Goal: Task Accomplishment & Management: Manage account settings

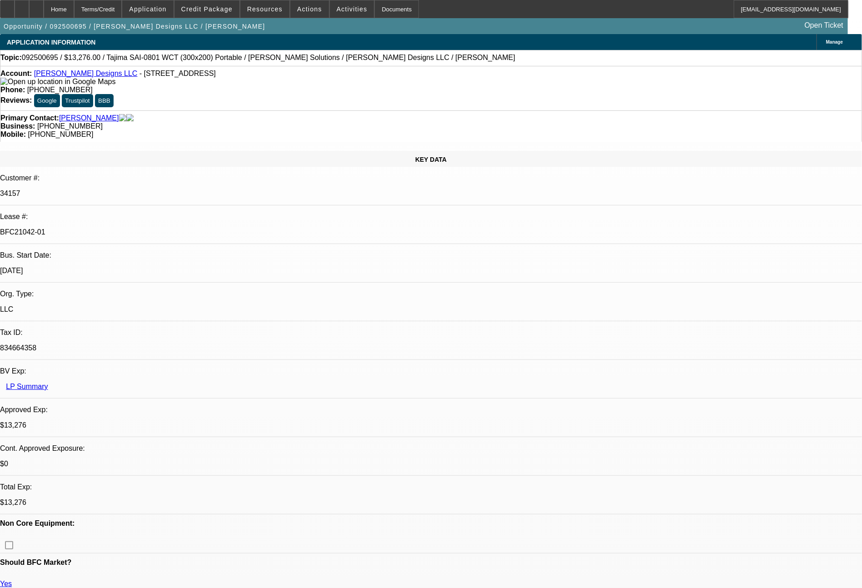
select select "0"
select select "2"
select select "0"
select select "6"
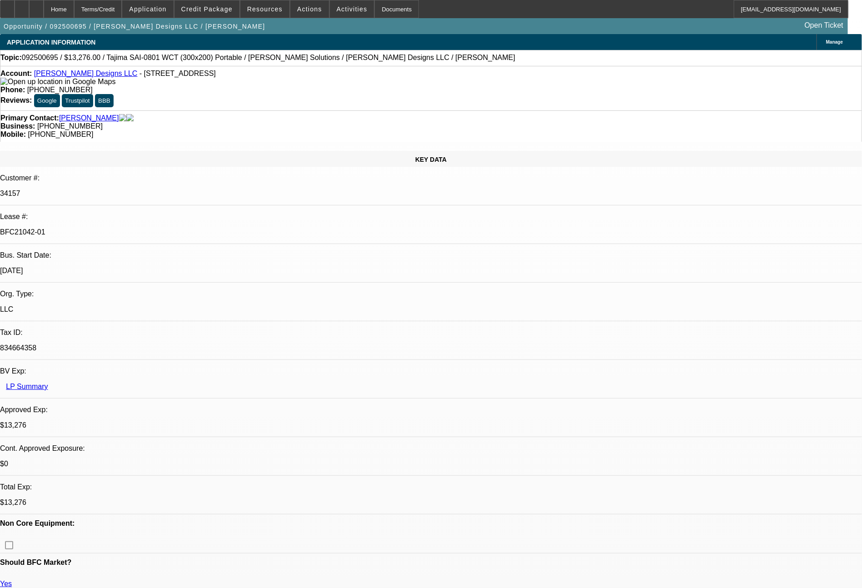
select select "0"
select select "2"
select select "0"
select select "6"
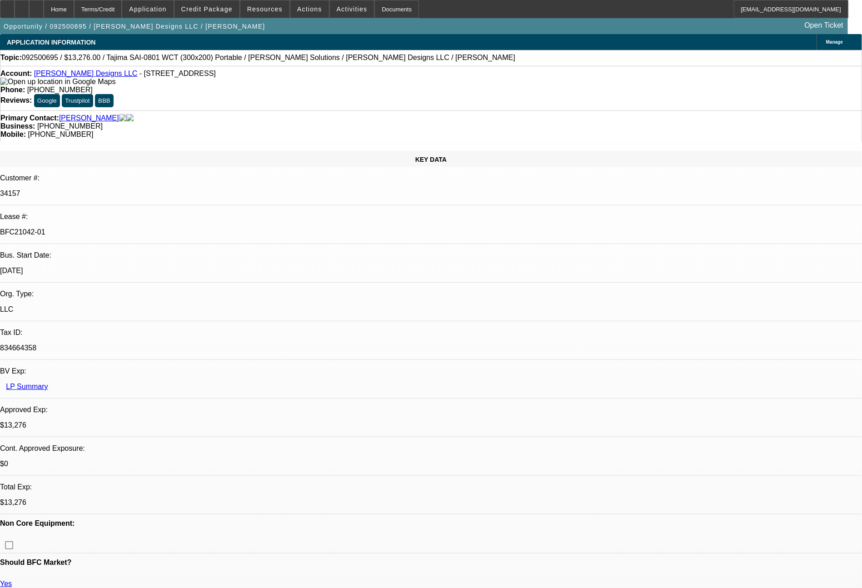
select select "0"
select select "2"
select select "0"
select select "6"
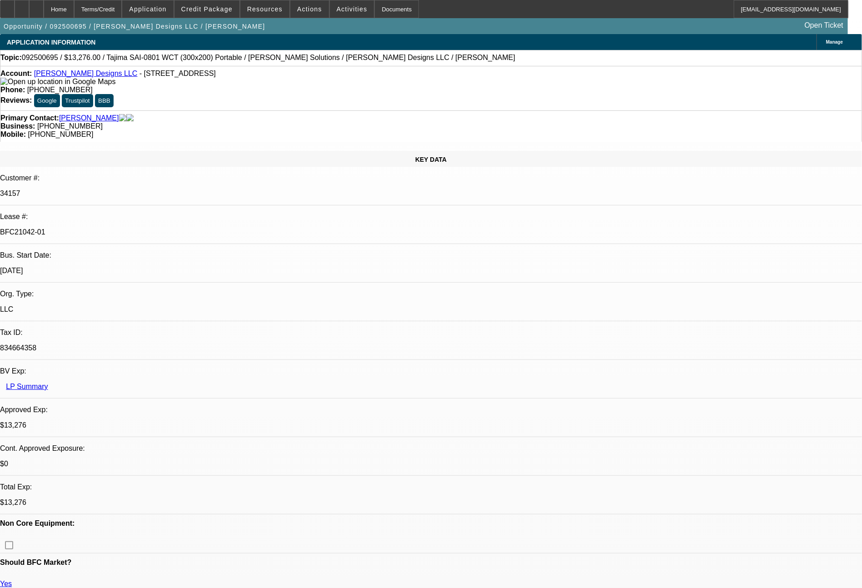
select select "0"
select select "2"
select select "0"
select select "6"
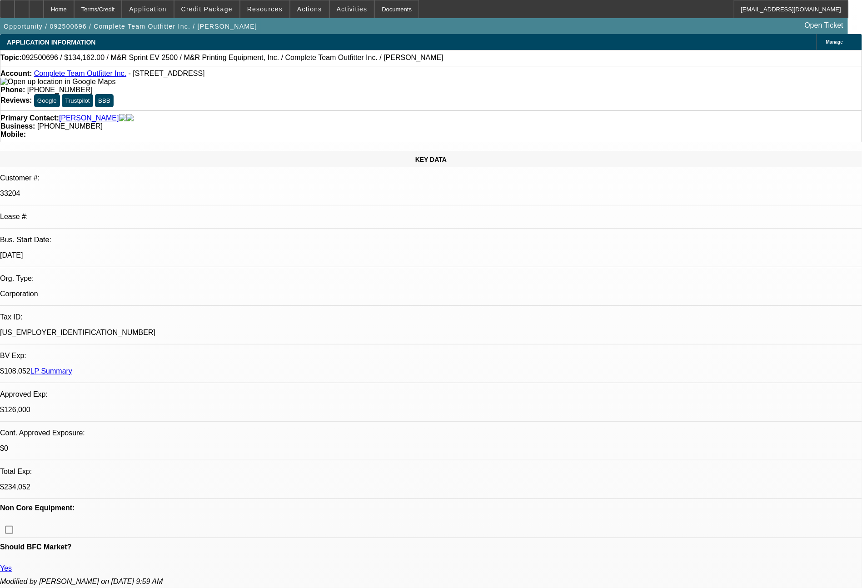
select select "0"
select select "2"
select select "0"
select select "6"
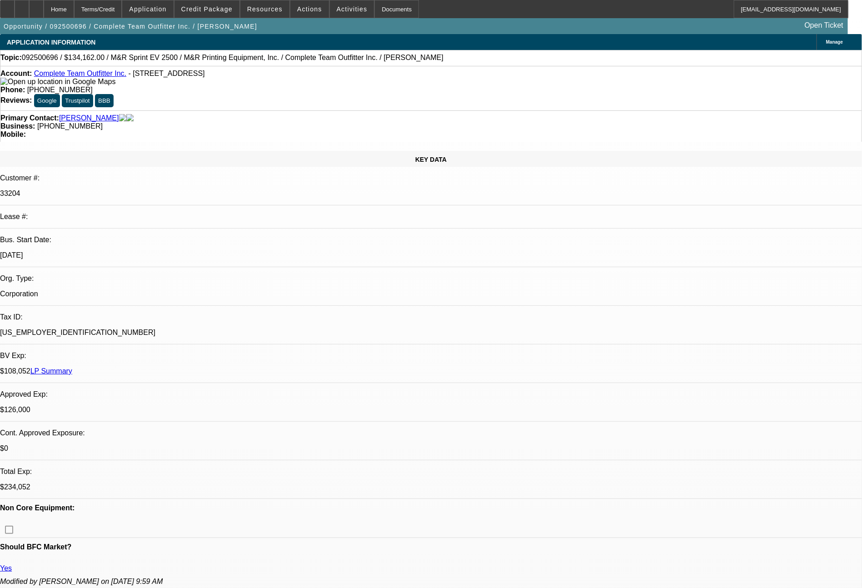
select select "0"
select select "2"
select select "0"
select select "6"
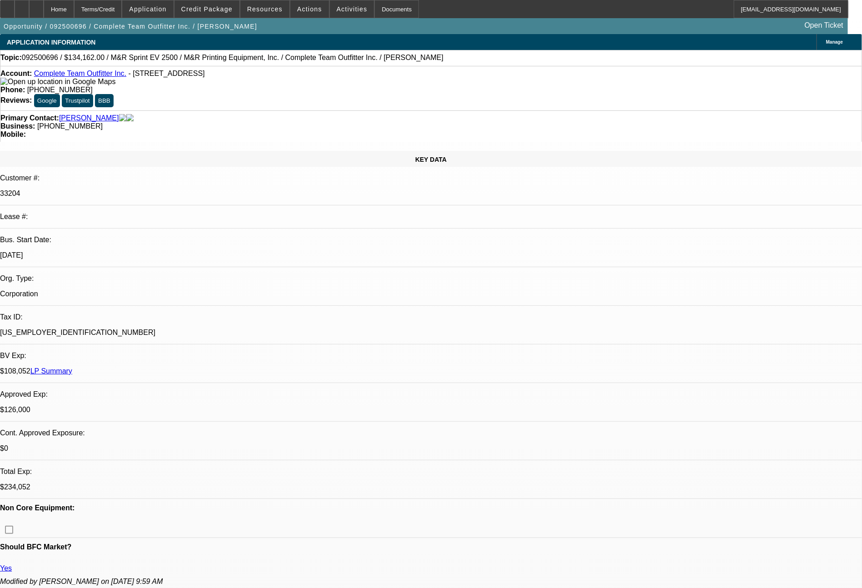
select select "0"
select select "2"
select select "0"
select select "6"
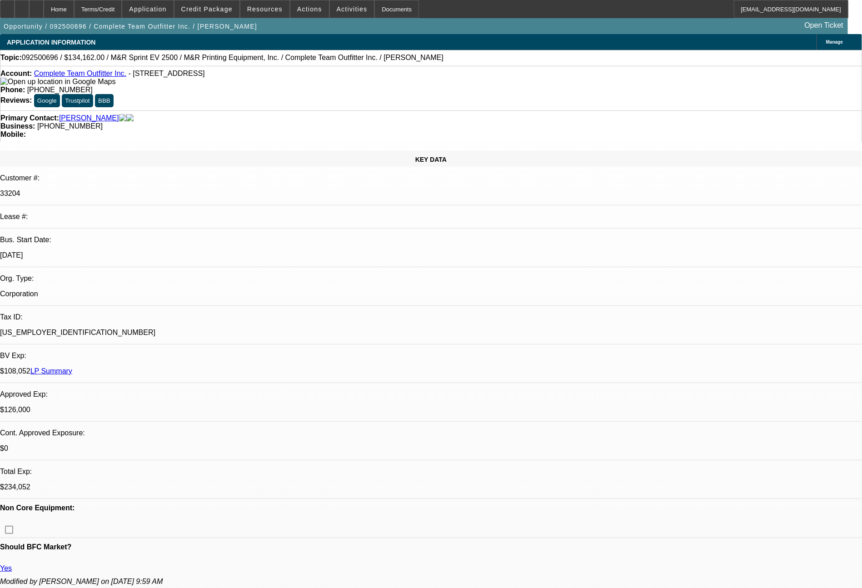
select select "0"
select select "2"
select select "0"
select select "6"
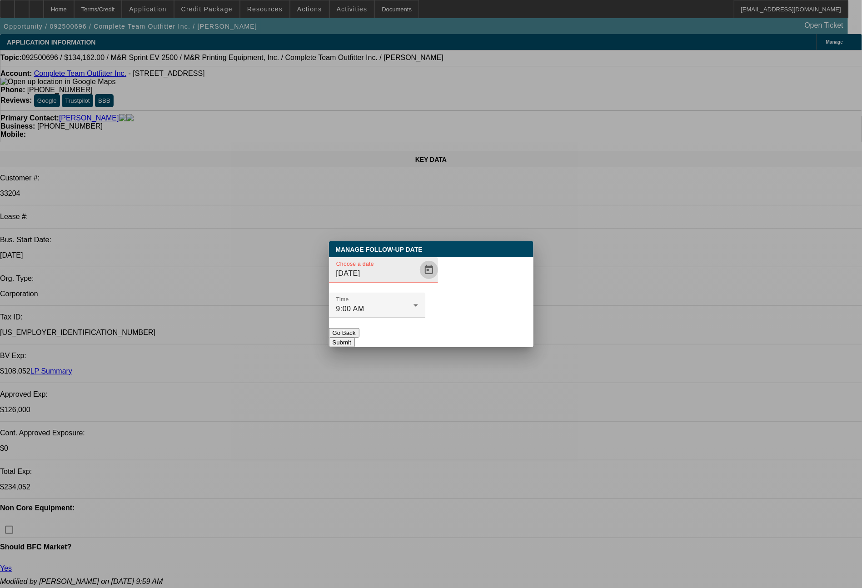
click at [418, 281] on span "Open calendar" at bounding box center [429, 270] width 22 height 22
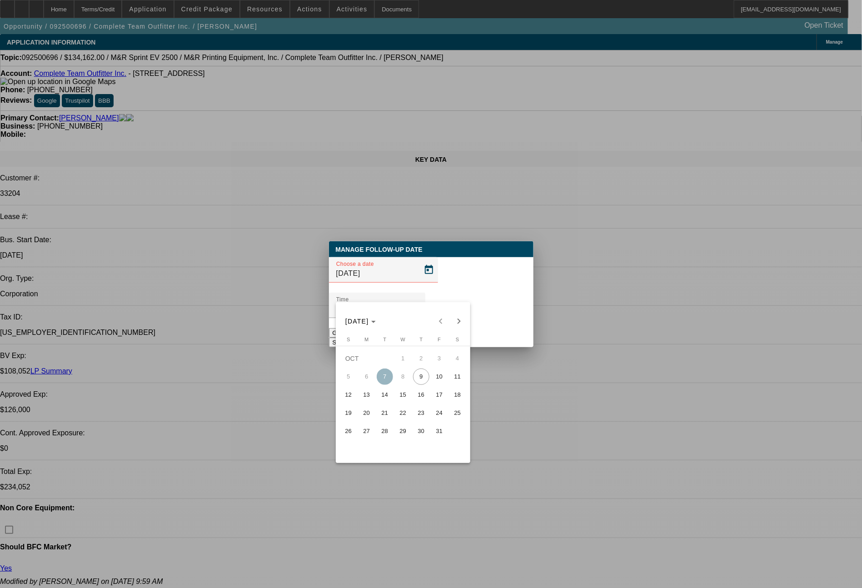
click at [441, 383] on span "10" at bounding box center [439, 376] width 16 height 16
type input "[DATE]"
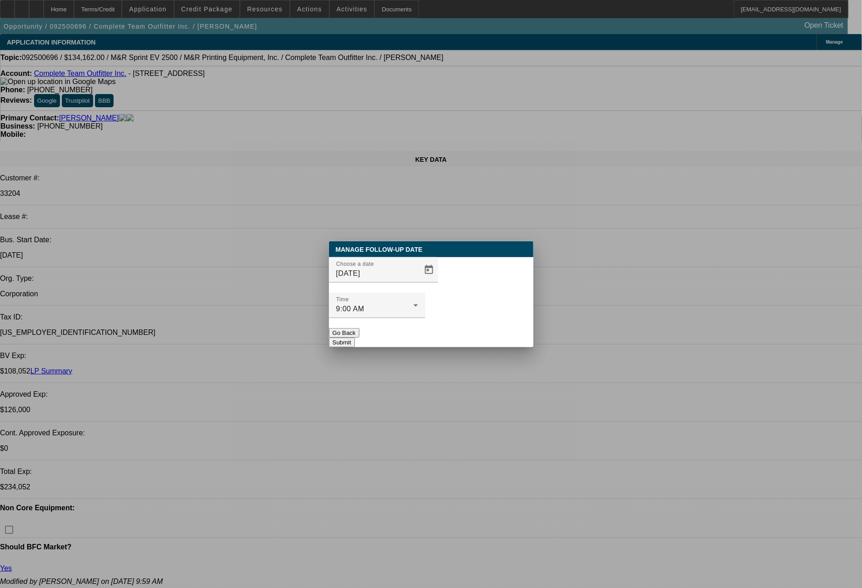
click at [355, 338] on button "Submit" at bounding box center [342, 343] width 26 height 10
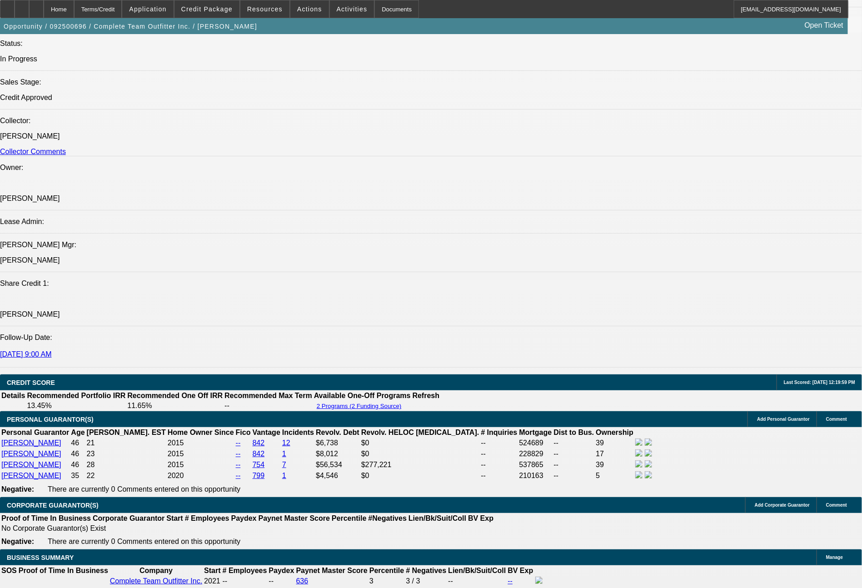
scroll to position [38, 0]
